Goal: Task Accomplishment & Management: Complete application form

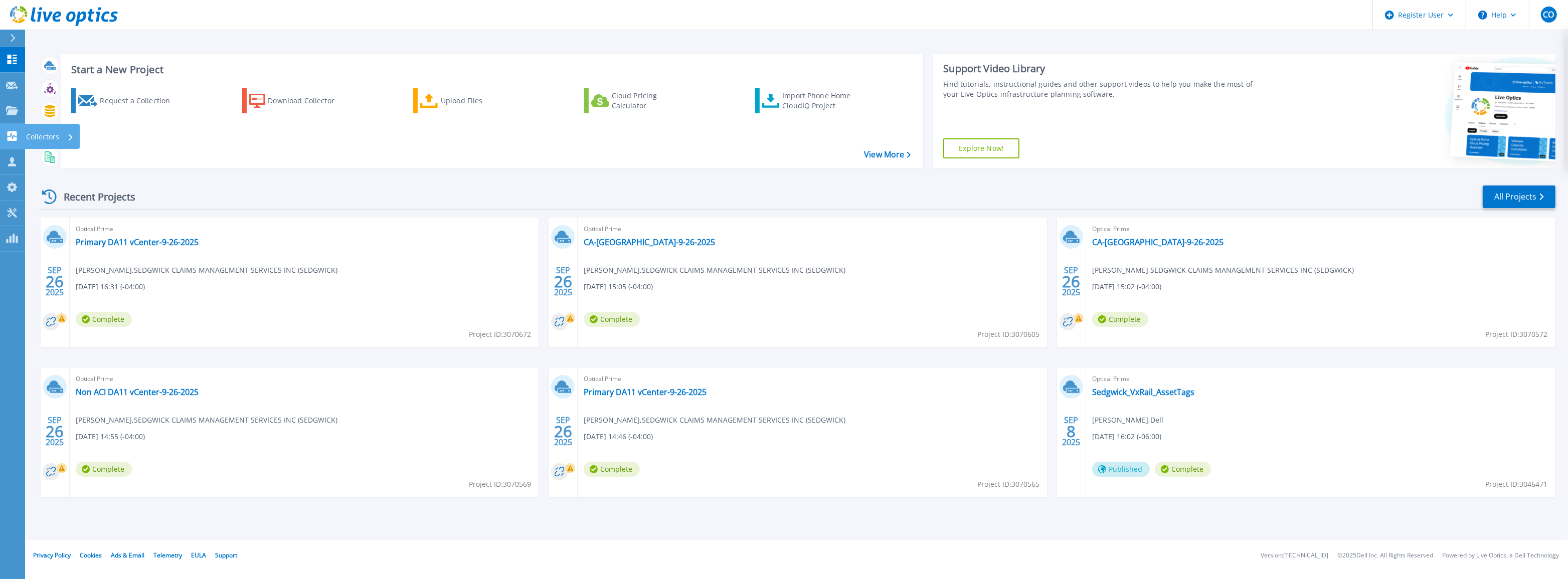
click at [9, 139] on icon at bounding box center [12, 136] width 9 height 9
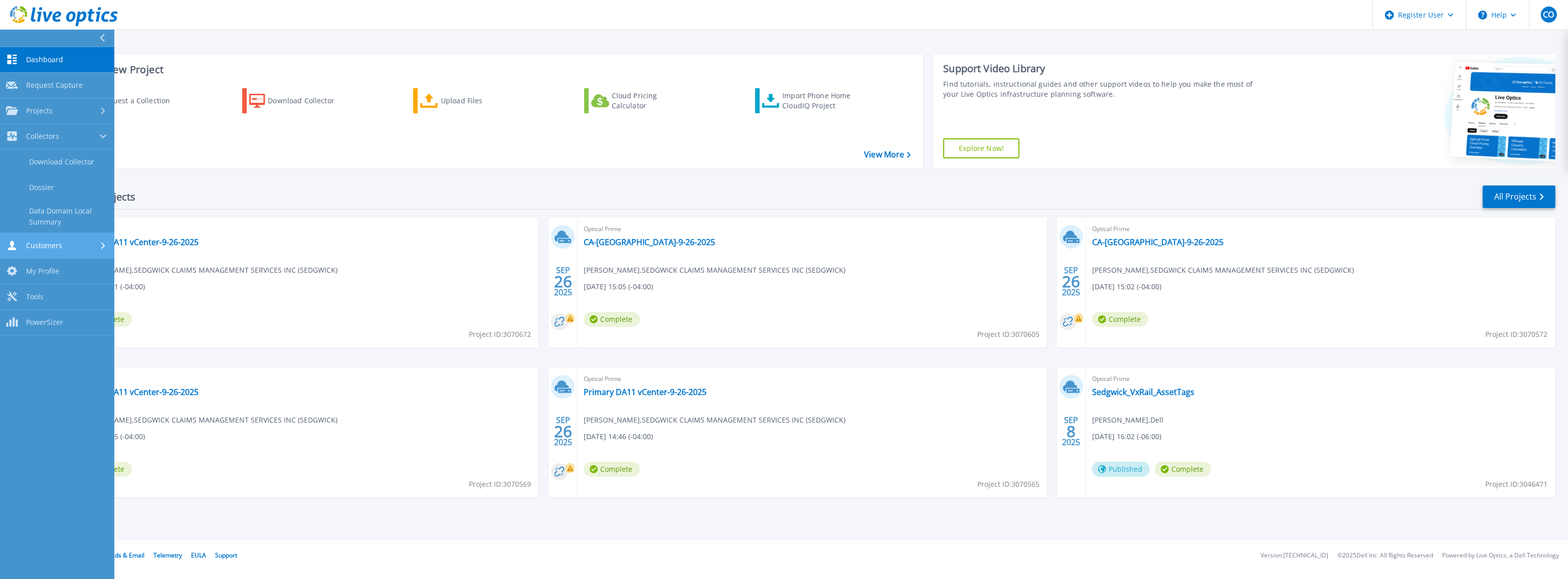
click at [62, 248] on div "Customers" at bounding box center [57, 245] width 102 height 9
click at [61, 141] on link "Collectors Collectors" at bounding box center [57, 136] width 114 height 25
click at [64, 106] on div "Projects" at bounding box center [57, 111] width 102 height 9
click at [70, 92] on link "Request Capture Request Capture" at bounding box center [57, 85] width 114 height 25
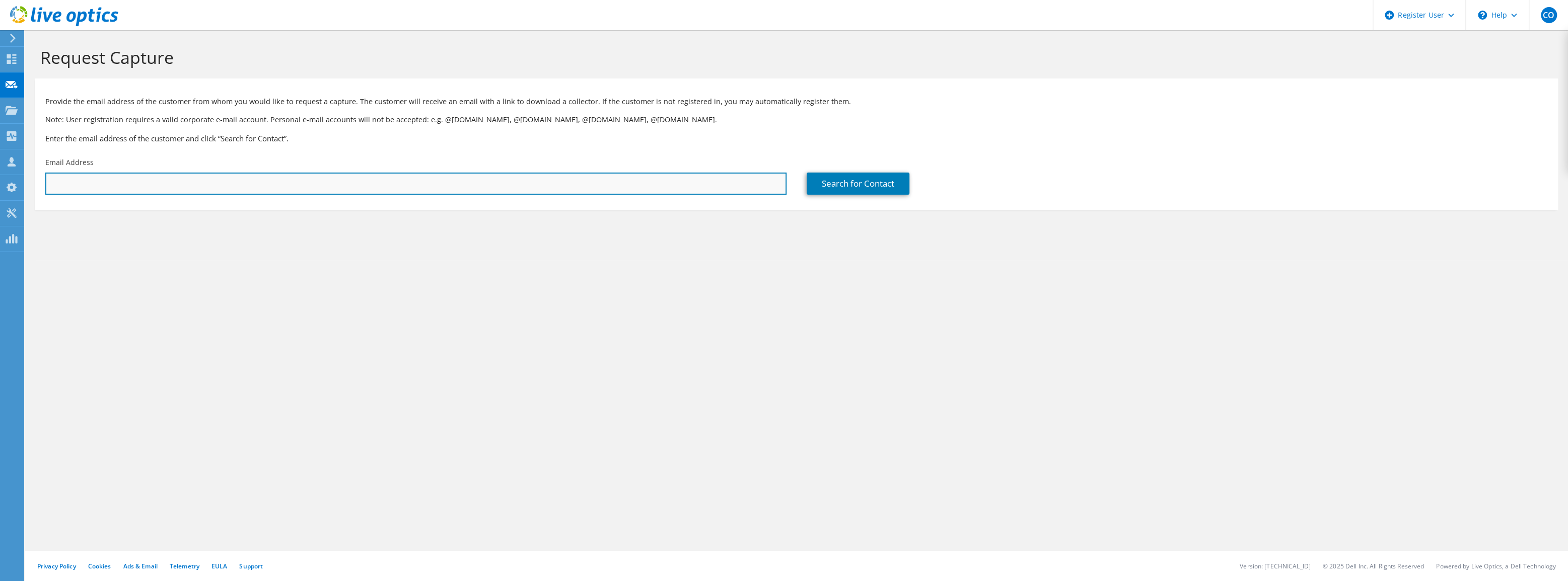
click at [129, 182] on input "text" at bounding box center [416, 183] width 741 height 22
paste input "Goteti, Sriram <Sriram.Goteti@sedgwick.com>"
drag, startPoint x: 103, startPoint y: 186, endPoint x: 32, endPoint y: 179, distance: 71.3
click at [32, 179] on section "Request Capture Provide the email address of the customer from whom you would l…" at bounding box center [796, 145] width 1543 height 230
drag, startPoint x: 226, startPoint y: 191, endPoint x: 235, endPoint y: 180, distance: 14.2
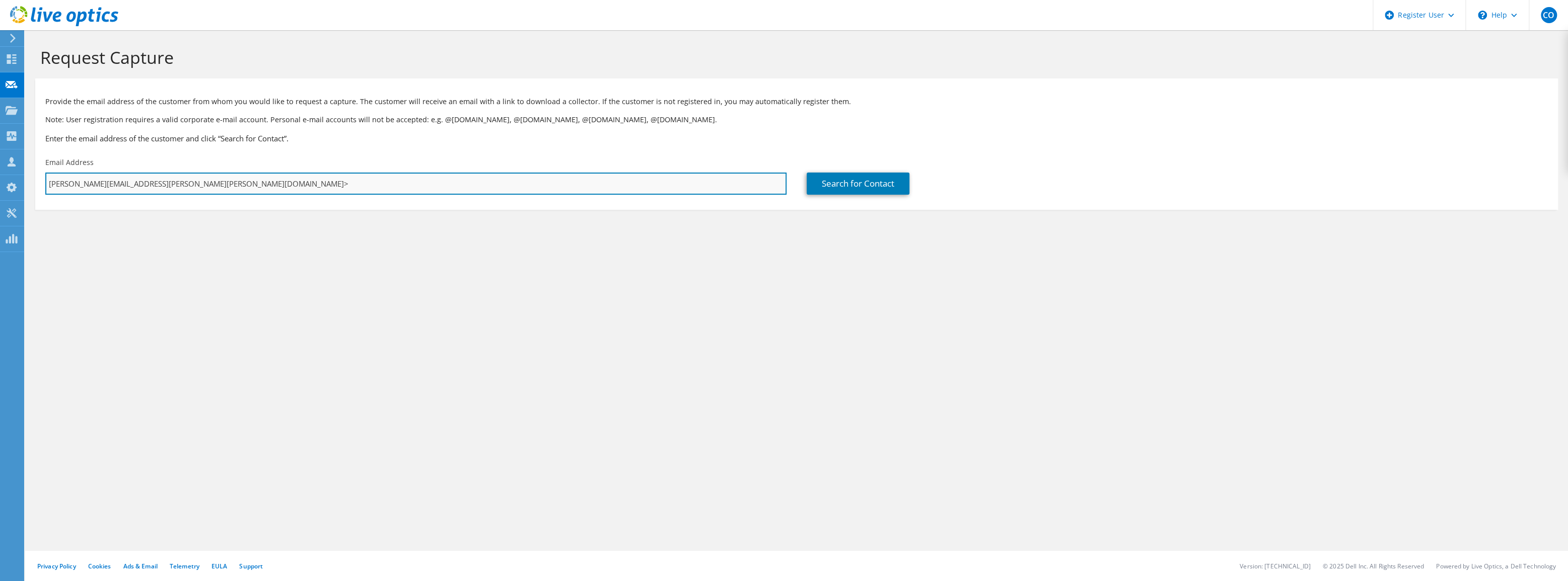
click at [225, 191] on input "Sriram.Goteti@sedgwick.com>" at bounding box center [416, 183] width 741 height 22
type input "Sriram.Goteti@sedgwick.com"
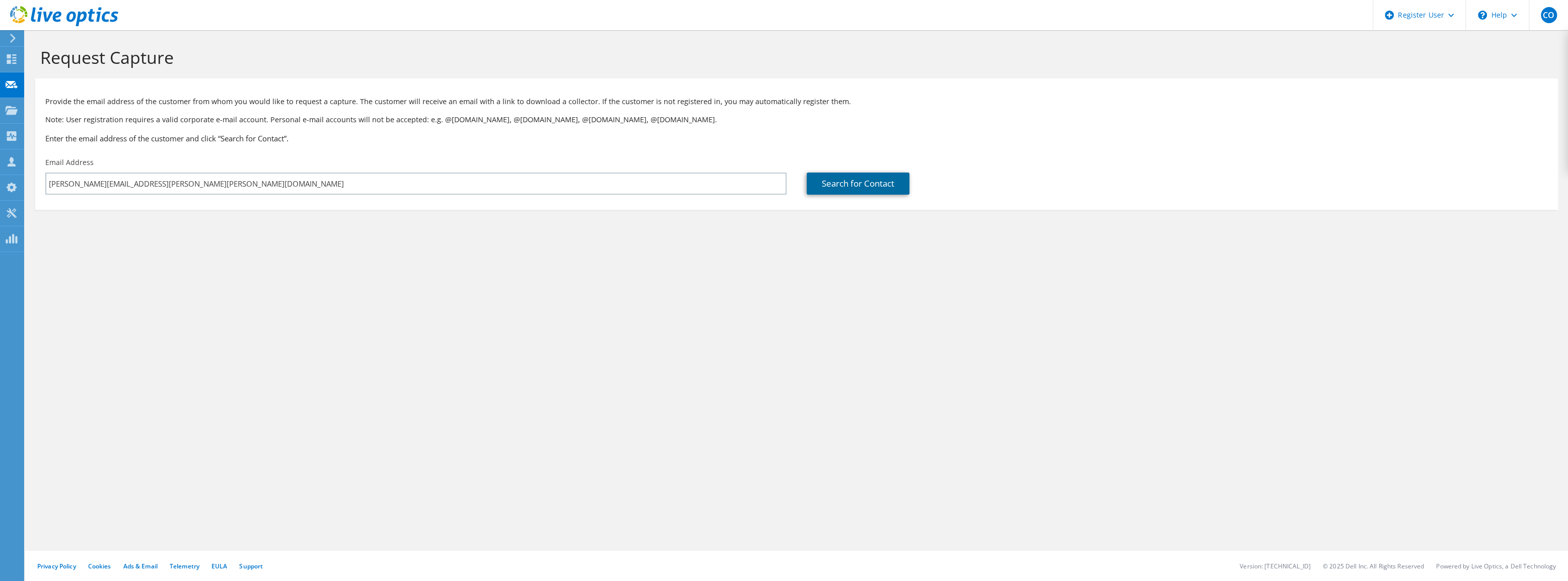
click at [846, 183] on link "Search for Contact" at bounding box center [858, 183] width 102 height 22
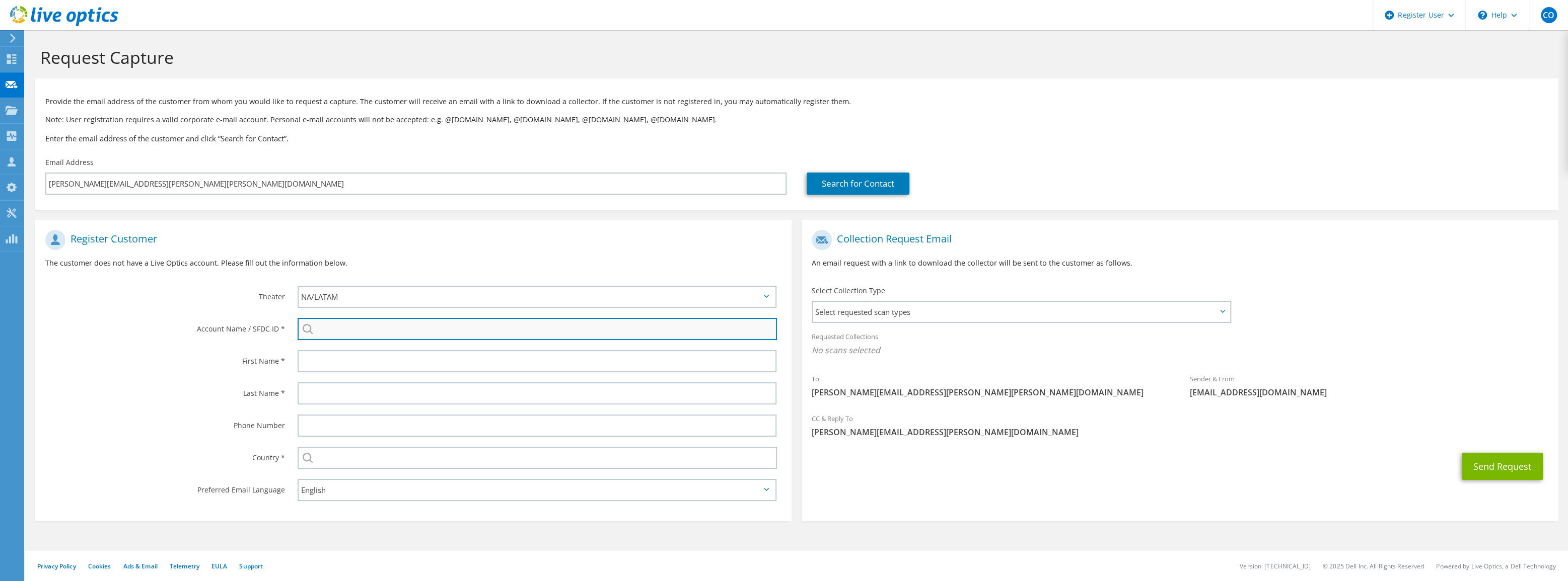
click at [387, 330] on input "search" at bounding box center [538, 329] width 480 height 22
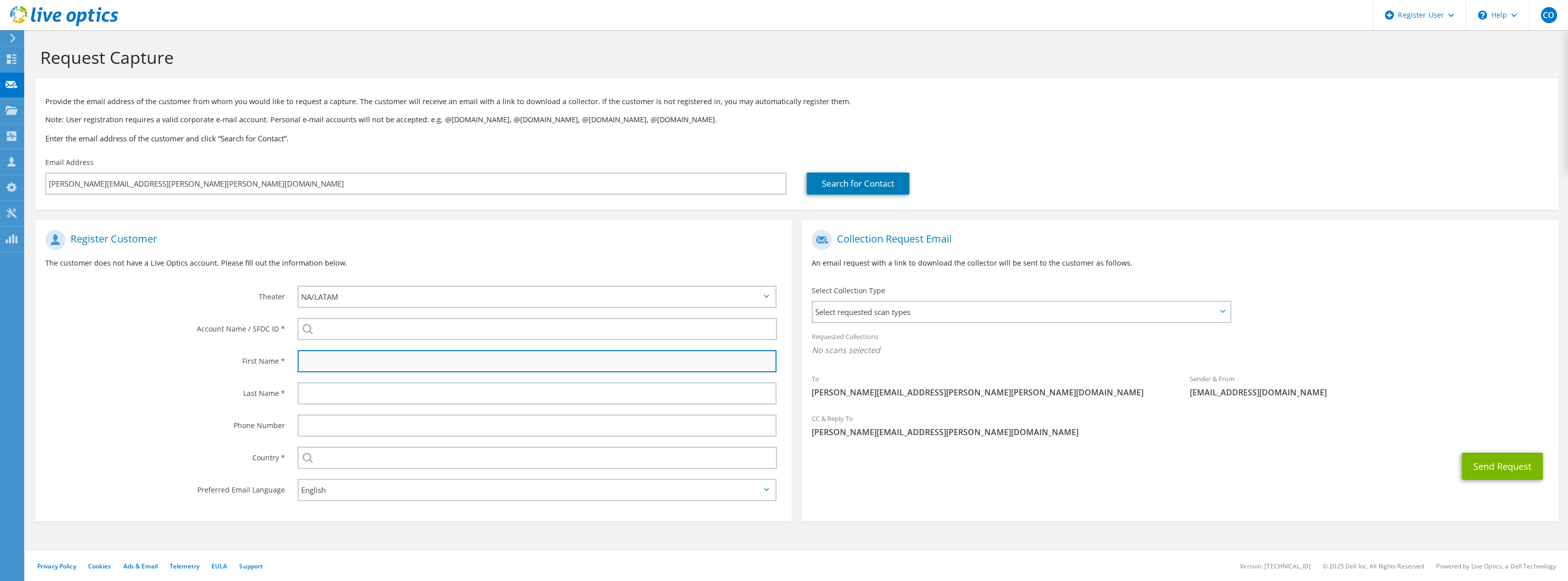
click at [347, 358] on input "text" at bounding box center [537, 361] width 479 height 22
type input "Sriram"
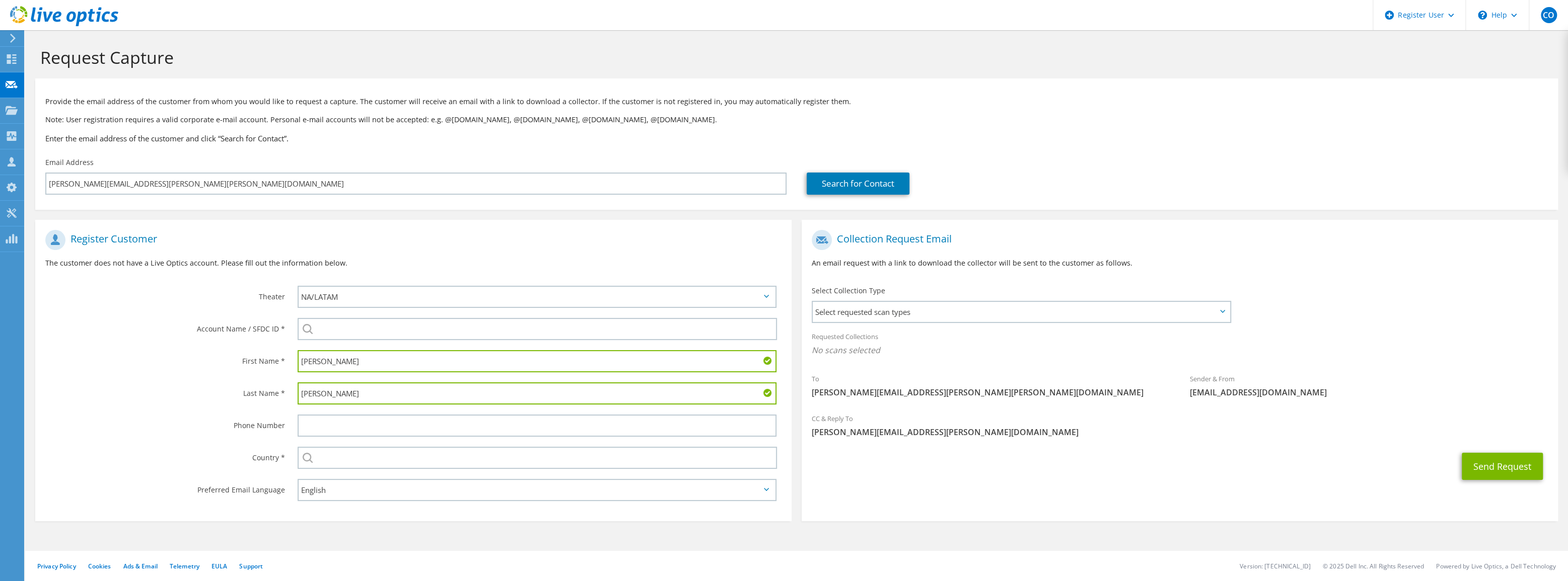
type input "Goteti"
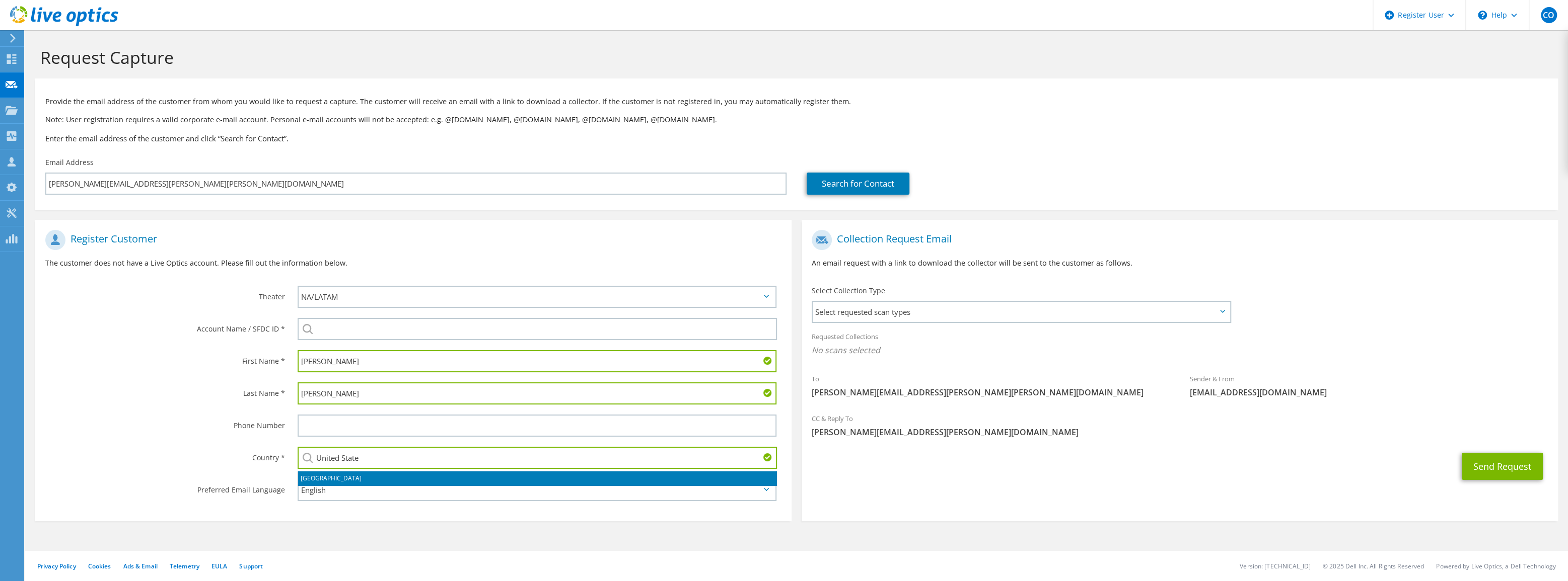
click at [328, 479] on li "[GEOGRAPHIC_DATA]" at bounding box center [537, 479] width 478 height 14
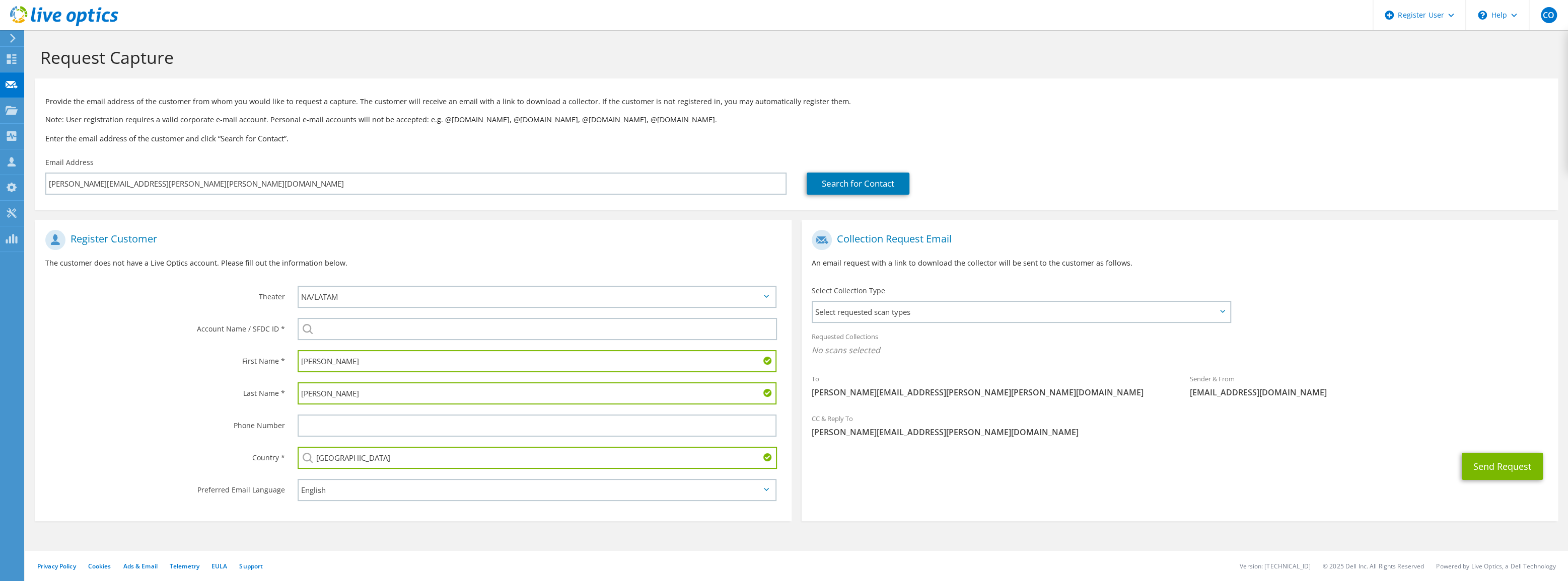
type input "[GEOGRAPHIC_DATA]"
click at [259, 512] on section "Register Customer The customer does not have a Live Optics account. Please fill…" at bounding box center [413, 370] width 756 height 301
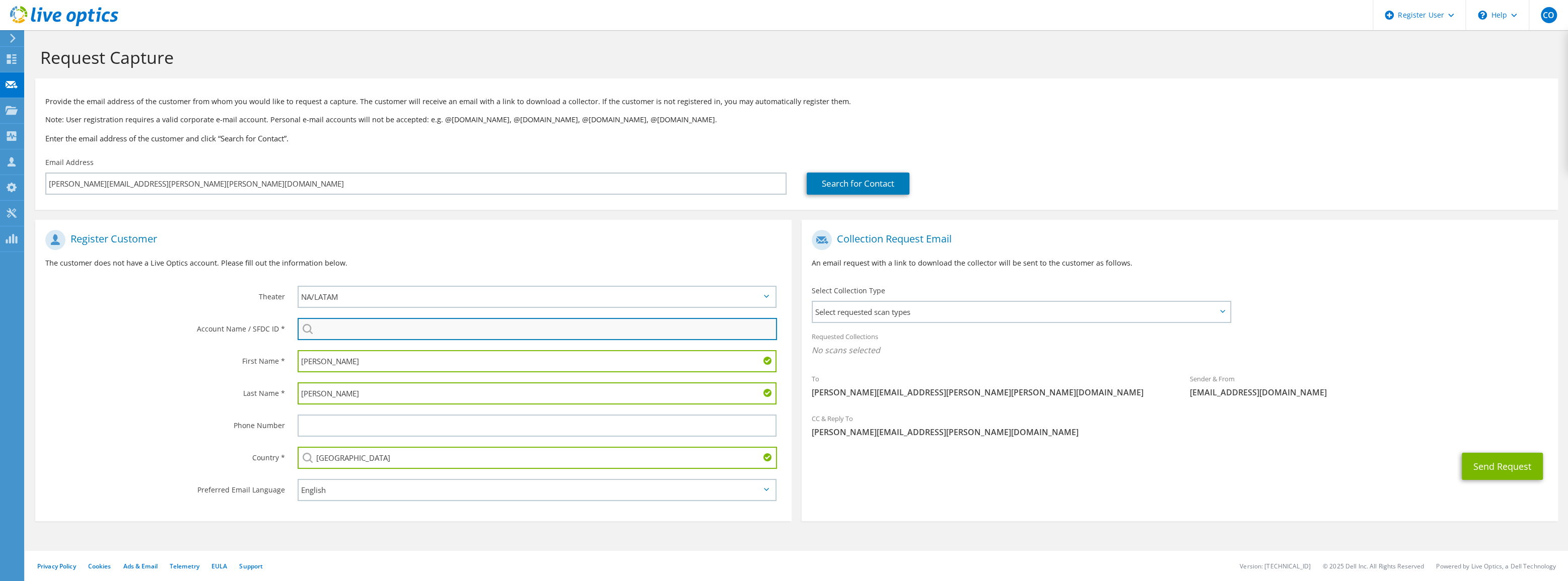
click at [347, 336] on input "search" at bounding box center [538, 329] width 480 height 22
click at [346, 331] on input "search" at bounding box center [538, 329] width 480 height 22
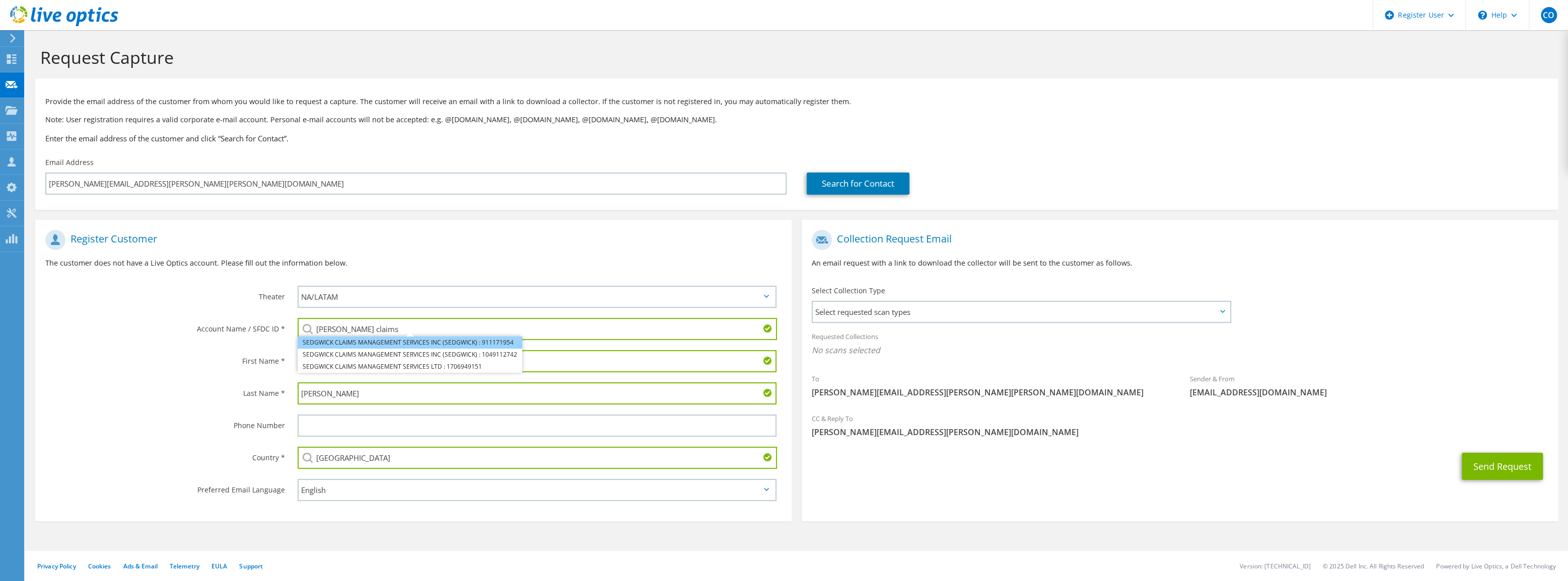
click at [453, 340] on li "SEDGWICK CLAIMS MANAGEMENT SERVICES INC (SEDGWICK) : 911171954" at bounding box center [410, 342] width 225 height 12
type input "SEDGWICK CLAIMS MANAGEMENT SERVICES INC (SEDGWICK) : 911171954"
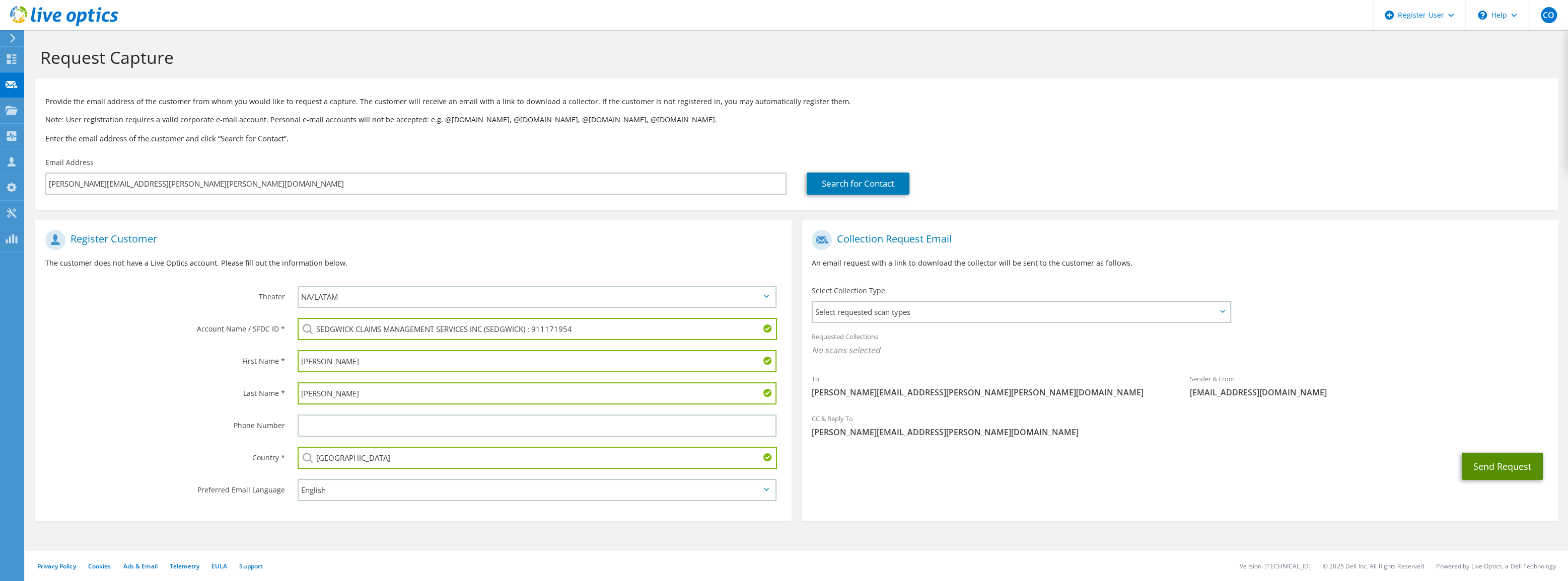
click at [1489, 468] on button "Send Request" at bounding box center [1502, 467] width 81 height 27
click at [898, 313] on span "Select requested scan types" at bounding box center [1021, 312] width 417 height 20
